Goal: Navigation & Orientation: Find specific page/section

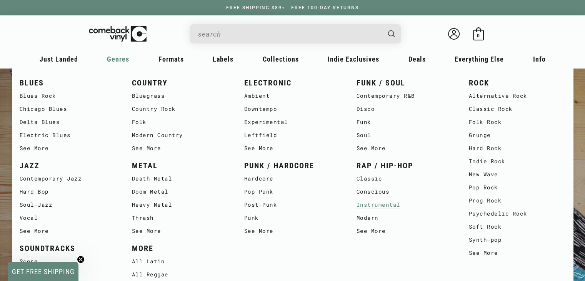
click at [379, 207] on link "Instrumental" at bounding box center [405, 204] width 97 height 13
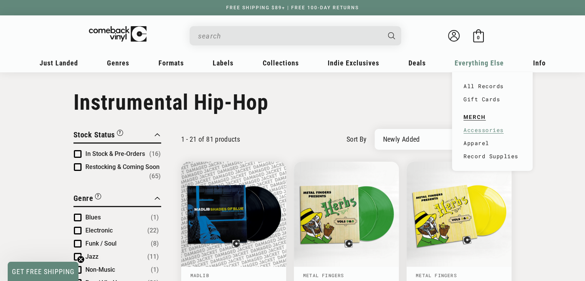
click at [480, 133] on link "Accessories" at bounding box center [493, 130] width 58 height 13
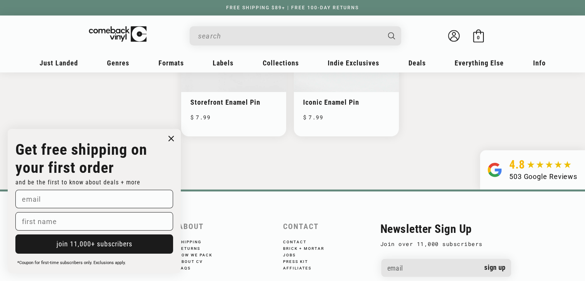
scroll to position [866, 0]
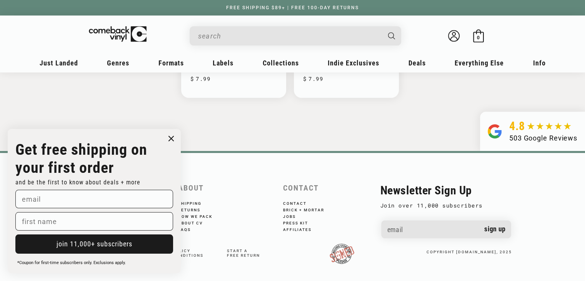
click at [174, 136] on circle "Close dialog" at bounding box center [171, 138] width 11 height 11
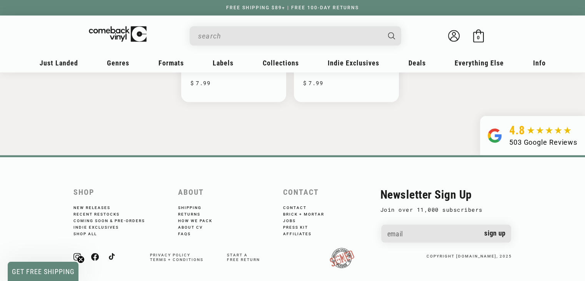
scroll to position [870, 0]
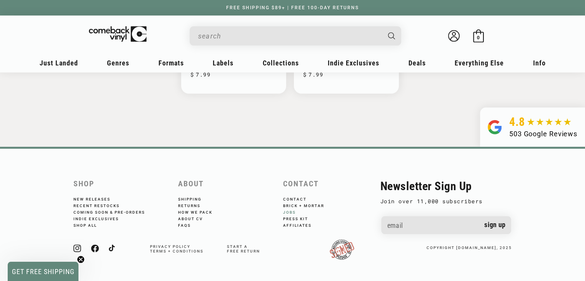
click at [292, 211] on link "Jobs" at bounding box center [294, 211] width 23 height 7
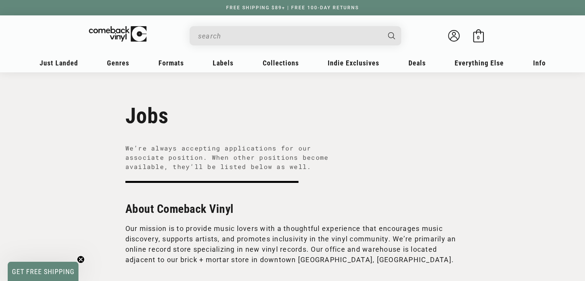
click at [220, 29] on input "When autocomplete results are available use up and down arrows to review and en…" at bounding box center [289, 36] width 182 height 16
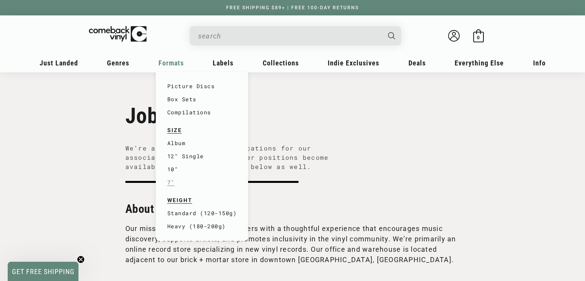
click at [168, 182] on link "7"" at bounding box center [202, 182] width 70 height 13
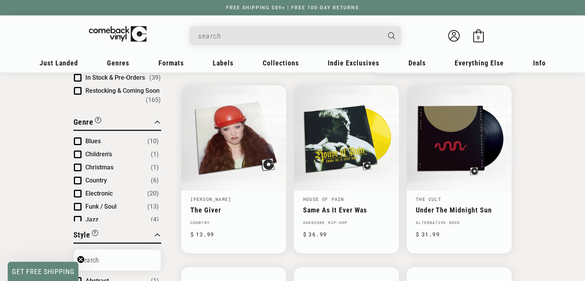
scroll to position [90, 0]
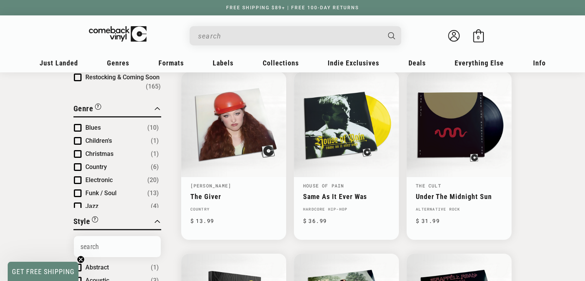
click at [77, 189] on span "Product filter" at bounding box center [78, 193] width 8 height 8
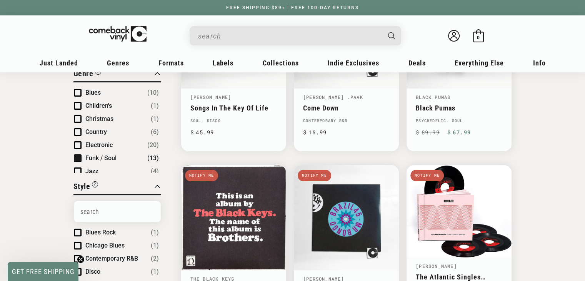
scroll to position [147, 0]
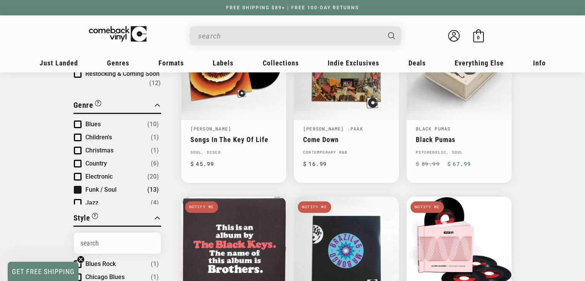
click at [79, 176] on span "Product filter" at bounding box center [78, 177] width 8 height 8
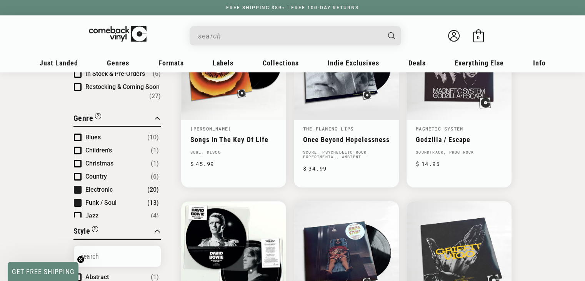
click at [77, 203] on span "Product filter" at bounding box center [78, 203] width 8 height 8
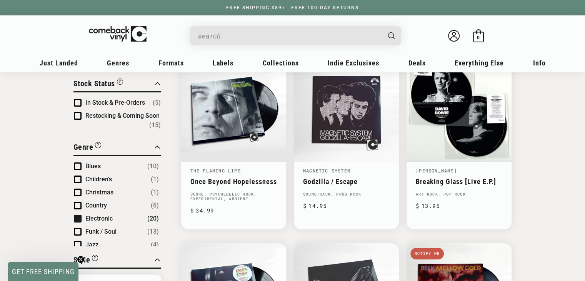
scroll to position [148, 0]
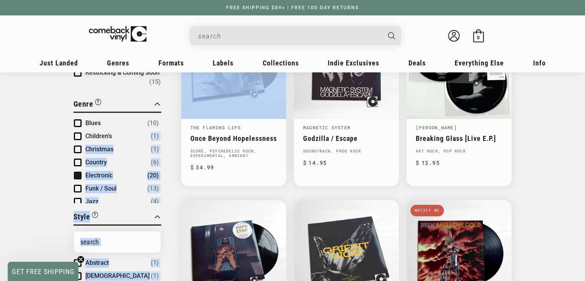
drag, startPoint x: 160, startPoint y: 131, endPoint x: 171, endPoint y: 113, distance: 21.2
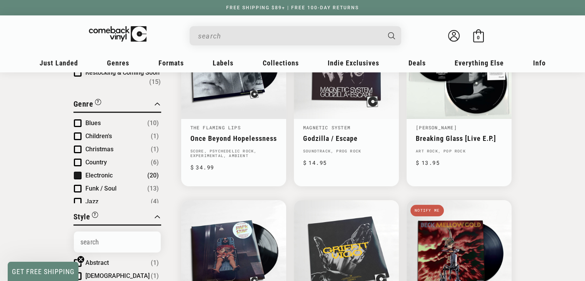
click at [77, 175] on span "Product filter" at bounding box center [78, 176] width 8 height 8
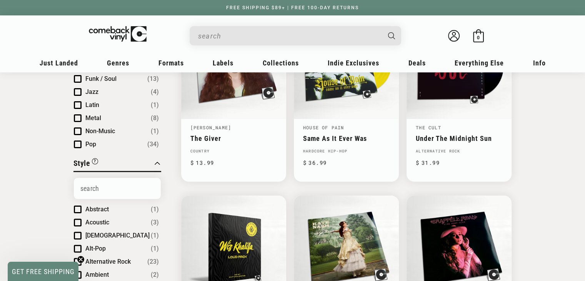
scroll to position [58, 0]
click at [77, 100] on span "Product filter" at bounding box center [78, 103] width 8 height 8
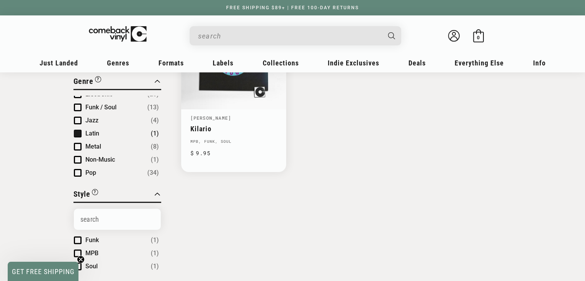
scroll to position [170, 0]
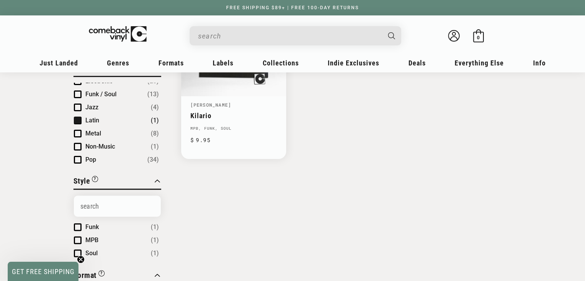
click at [77, 117] on span "Product filter" at bounding box center [78, 121] width 8 height 8
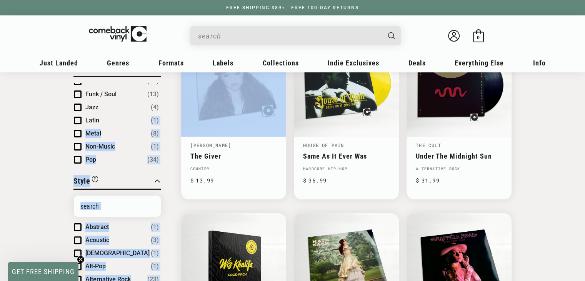
drag, startPoint x: 159, startPoint y: 117, endPoint x: 170, endPoint y: 112, distance: 13.1
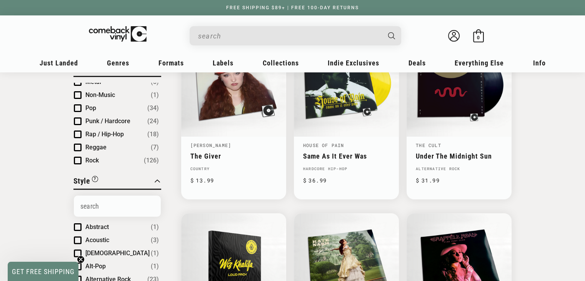
scroll to position [118, 0]
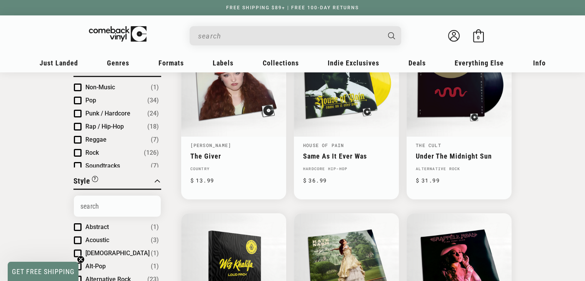
click at [75, 125] on span "Product filter" at bounding box center [78, 127] width 8 height 8
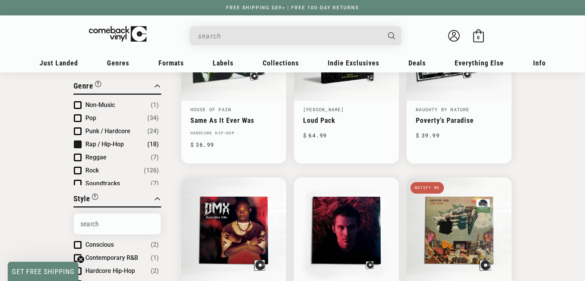
scroll to position [80, 0]
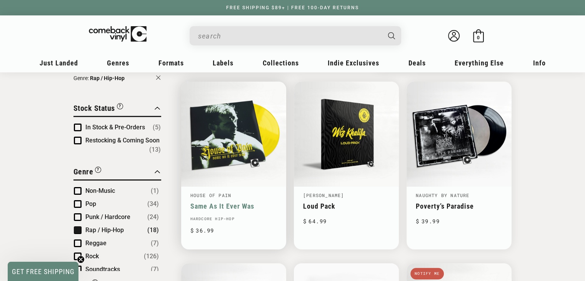
click at [219, 202] on link "Same As It Ever Was" at bounding box center [233, 206] width 87 height 8
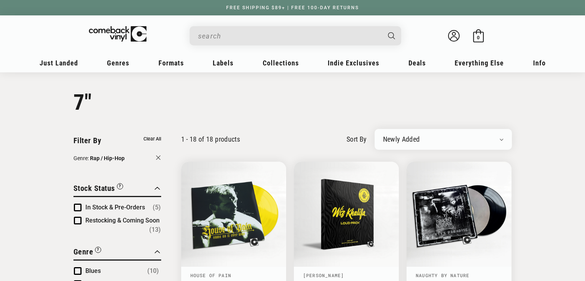
scroll to position [80, 0]
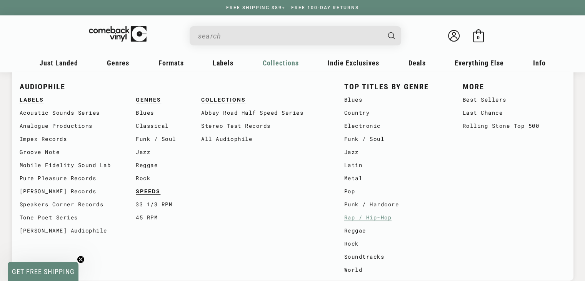
click at [376, 216] on link "Rap / Hip-Hop" at bounding box center [395, 217] width 103 height 13
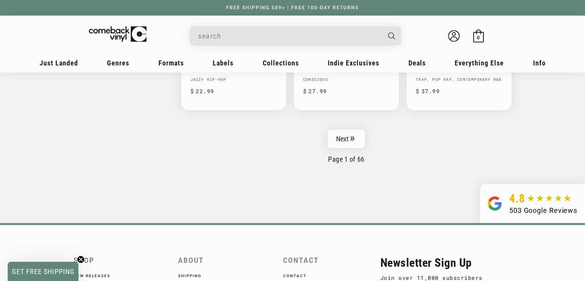
scroll to position [1330, 0]
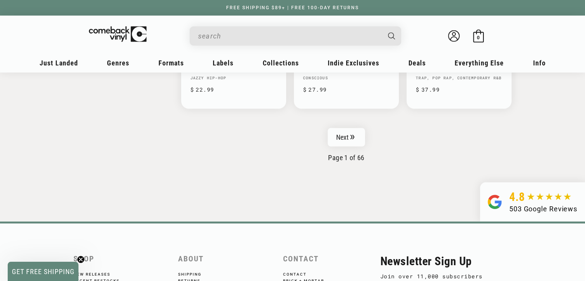
click at [344, 129] on link "Next" at bounding box center [347, 137] width 38 height 18
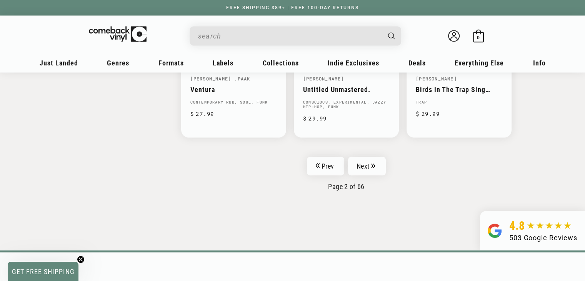
scroll to position [1316, 0]
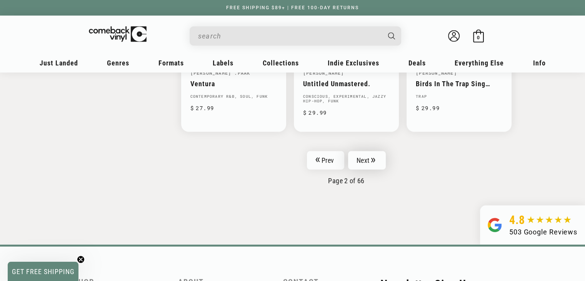
click at [367, 157] on link "Next" at bounding box center [367, 160] width 38 height 18
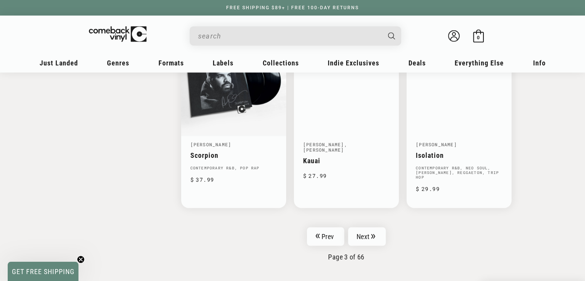
scroll to position [1251, 0]
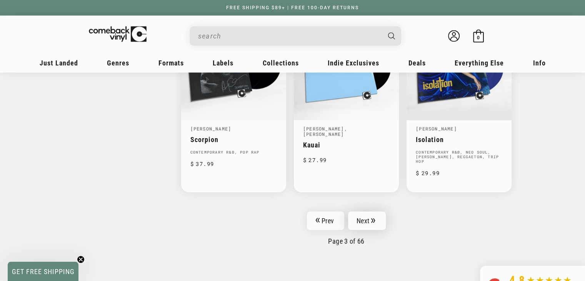
click at [365, 211] on link "Next" at bounding box center [367, 220] width 38 height 18
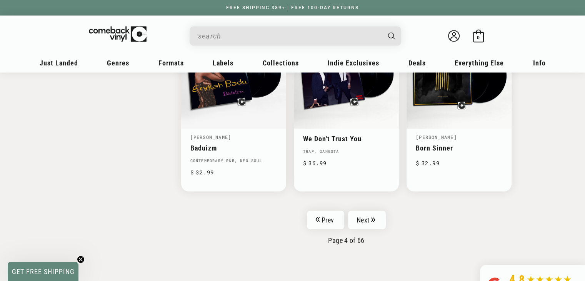
scroll to position [1239, 0]
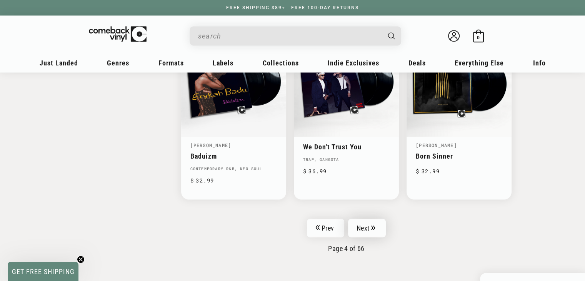
click at [370, 228] on link "Next" at bounding box center [367, 228] width 38 height 18
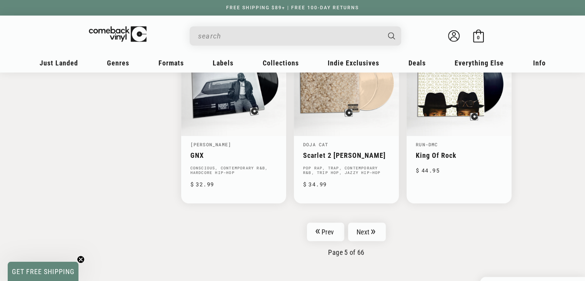
scroll to position [1238, 0]
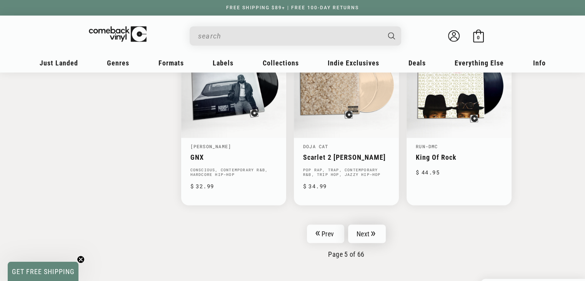
click at [367, 230] on link "Next" at bounding box center [367, 233] width 38 height 18
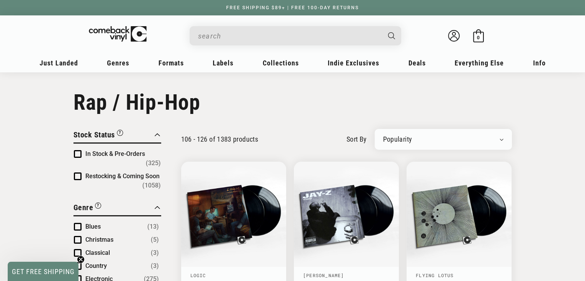
click at [230, 33] on input "When autocomplete results are available use up and down arrows to review and en…" at bounding box center [289, 36] width 182 height 16
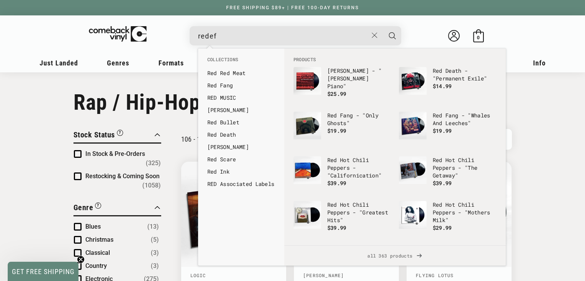
type input "redef"
click at [383, 26] on button "Search" at bounding box center [392, 35] width 19 height 19
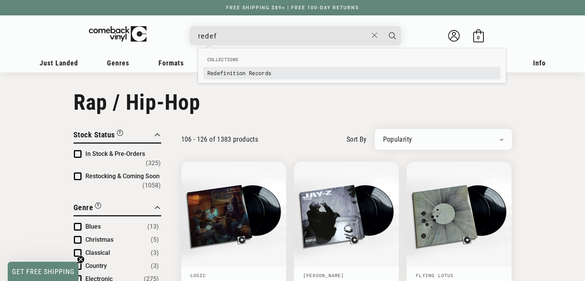
click at [234, 71] on link "Redef inition Records" at bounding box center [351, 73] width 289 height 8
